Goal: Task Accomplishment & Management: Use online tool/utility

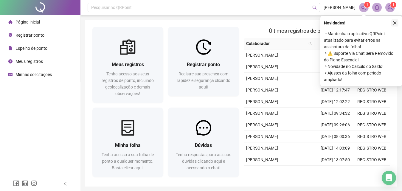
click at [394, 23] on icon "close" at bounding box center [395, 23] width 4 height 4
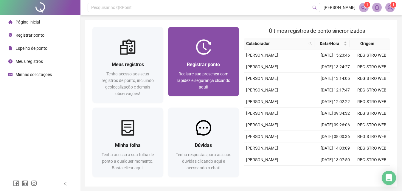
click at [186, 52] on div at bounding box center [203, 46] width 71 height 15
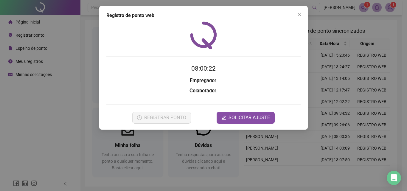
click at [201, 63] on div "08:00:22 Empregador : Colaborador : REGISTRAR PONTO SOLICITAR AJUSTE" at bounding box center [203, 72] width 194 height 102
click at [300, 14] on icon "close" at bounding box center [300, 15] width 4 height 4
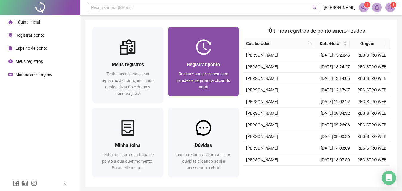
click at [212, 67] on span "Registrar ponto" at bounding box center [203, 65] width 33 height 6
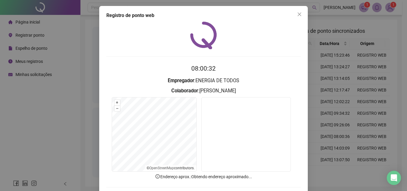
scroll to position [29, 0]
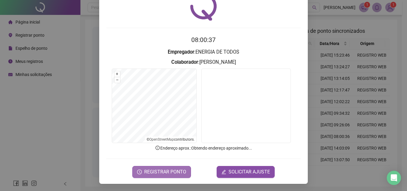
click at [163, 172] on span "REGISTRAR PONTO" at bounding box center [165, 171] width 42 height 7
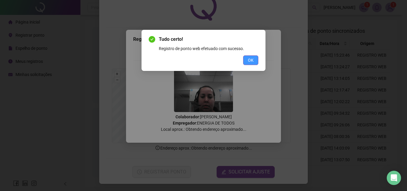
click at [250, 62] on span "OK" at bounding box center [251, 60] width 6 height 7
